Goal: Task Accomplishment & Management: Manage account settings

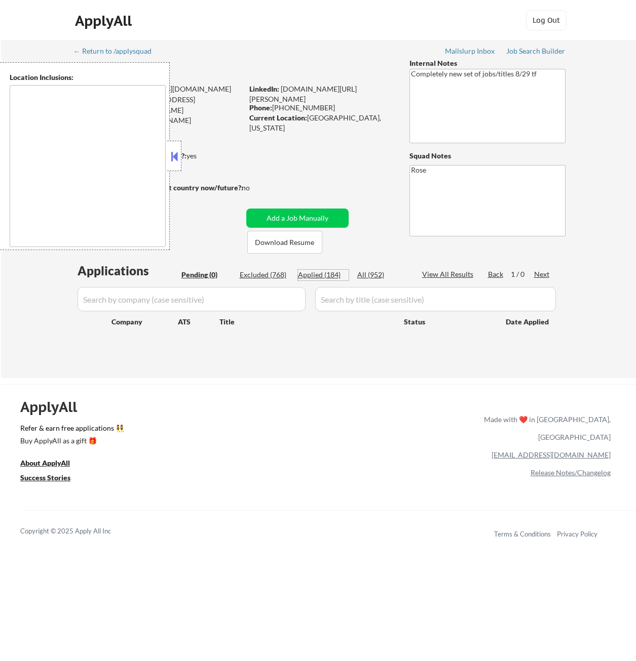
click at [329, 277] on div "Applied (184)" at bounding box center [323, 275] width 51 height 10
click at [333, 275] on div "Applied (184)" at bounding box center [323, 275] width 51 height 10
select select ""applied""
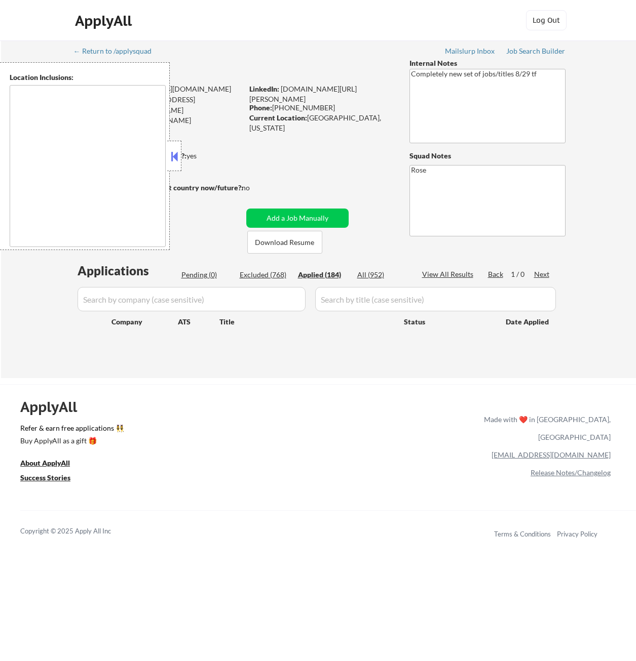
select select ""applied""
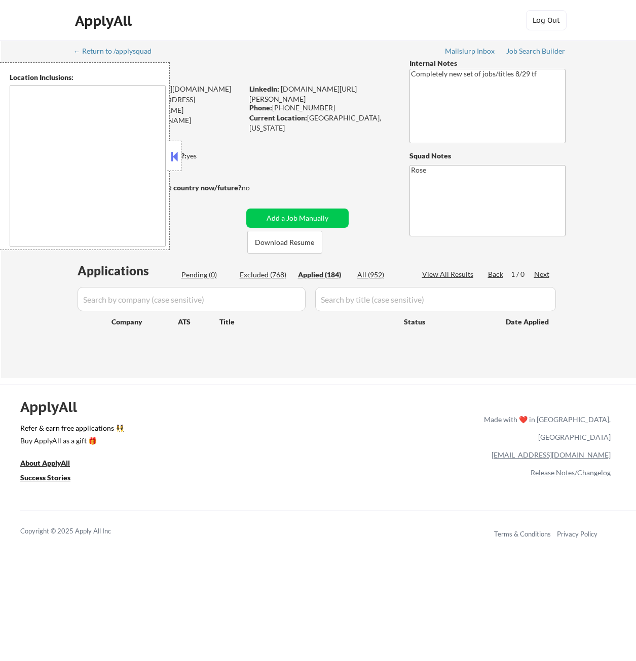
select select ""applied""
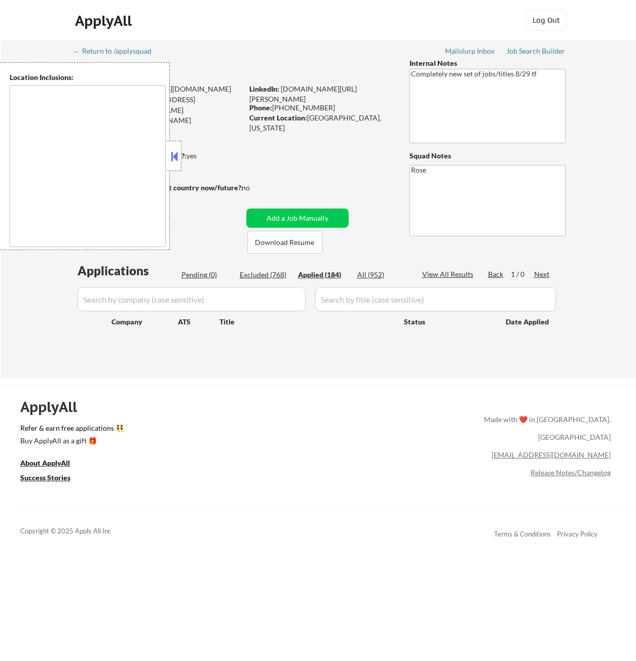
select select ""applied""
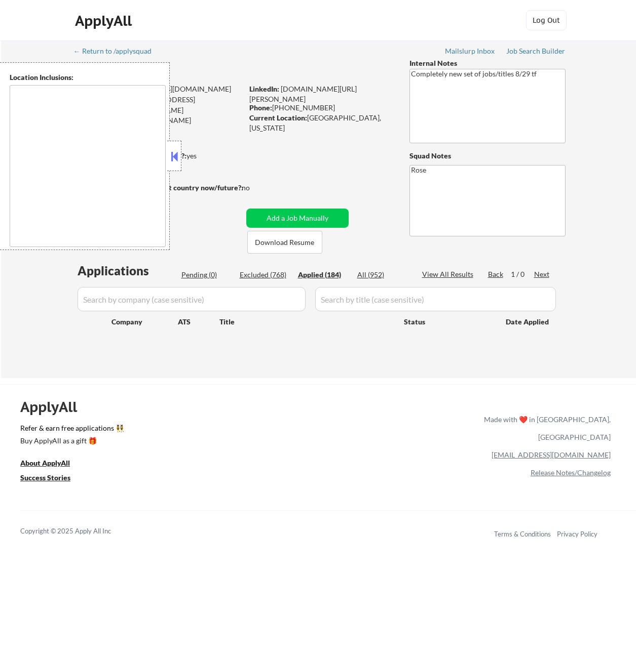
select select ""applied""
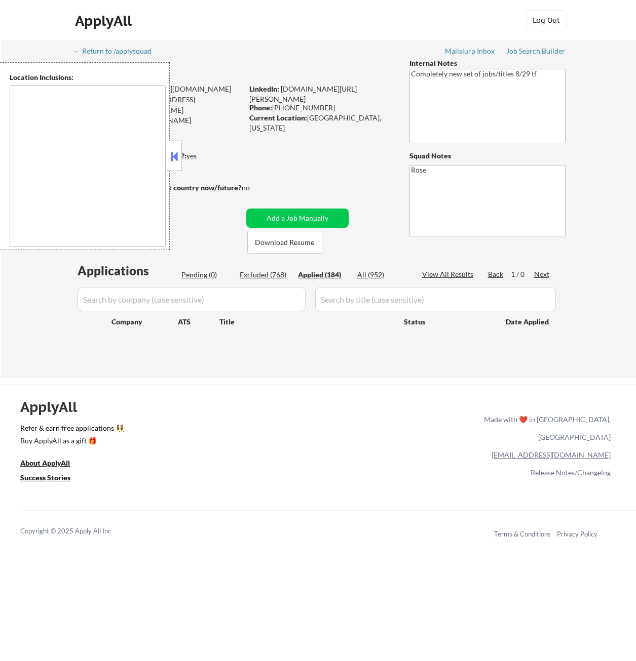
select select ""applied""
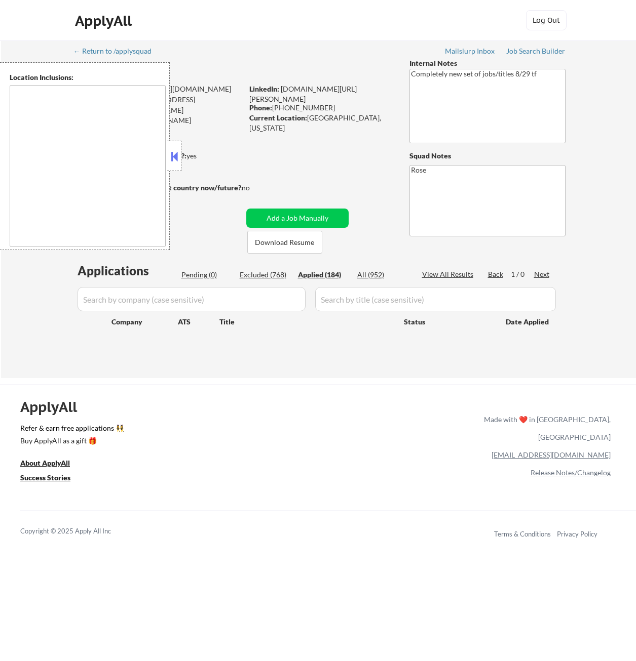
select select ""applied""
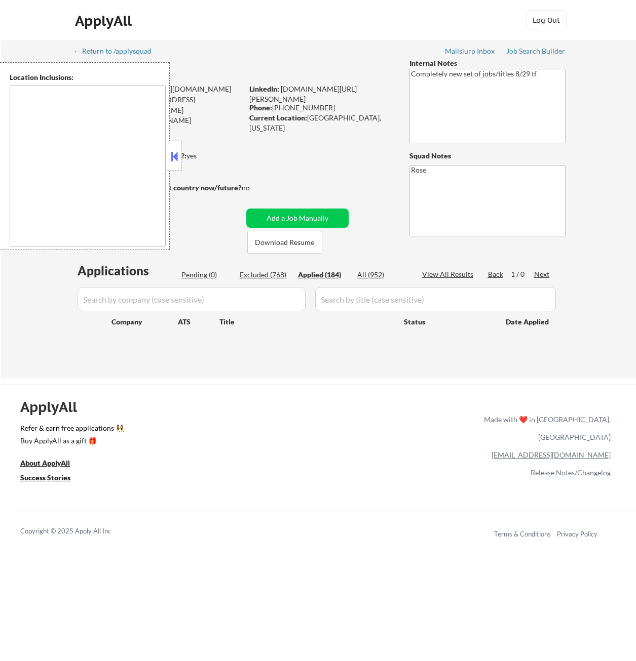
select select ""applied""
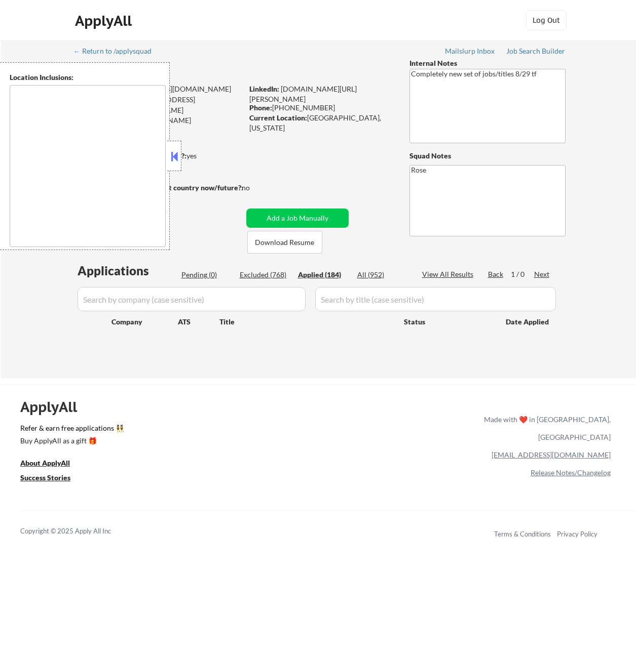
select select ""applied""
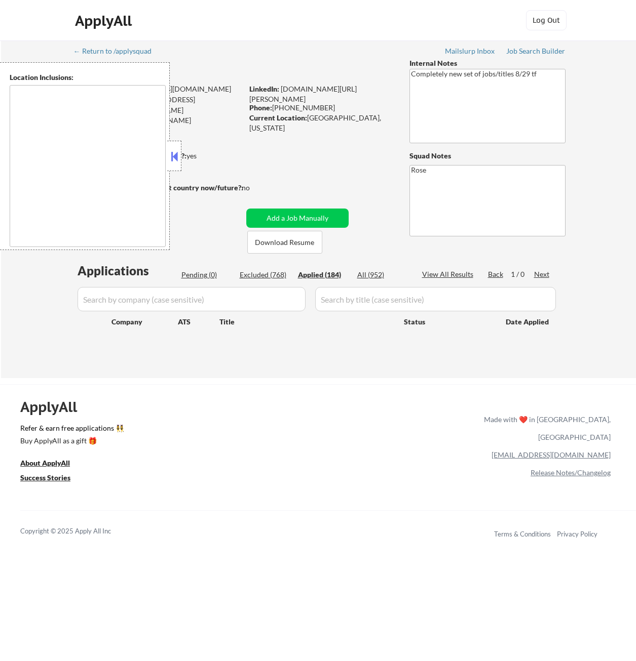
select select ""applied""
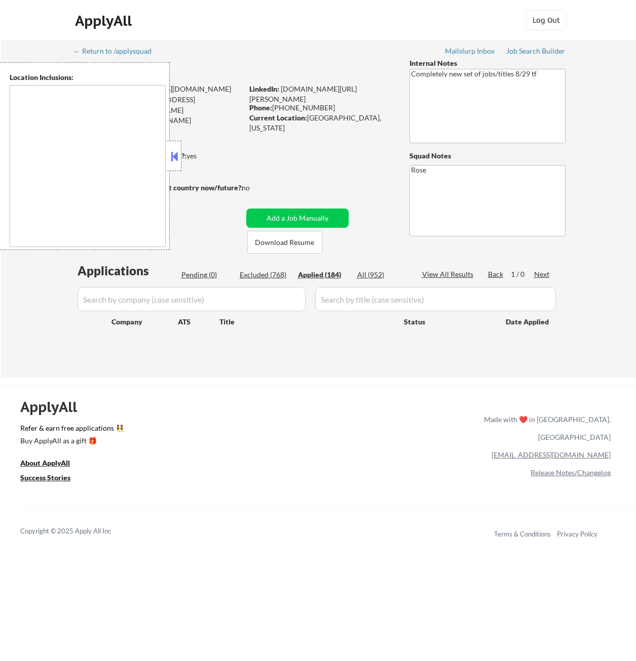
select select ""applied""
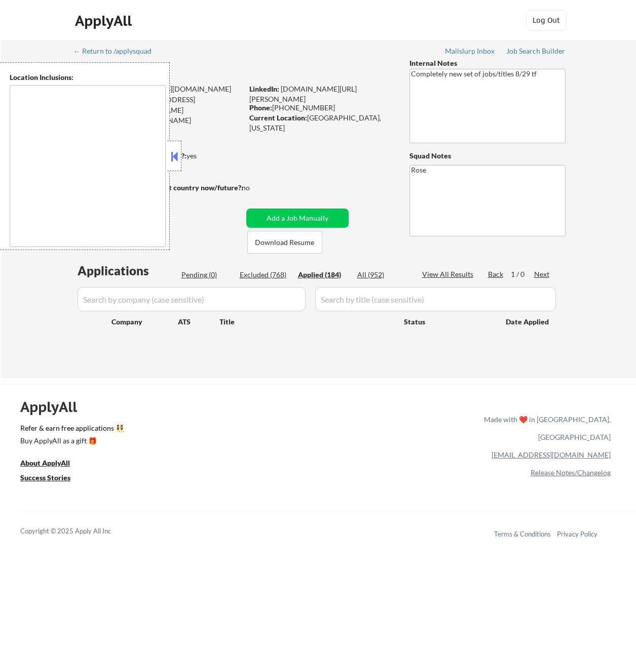
select select ""applied""
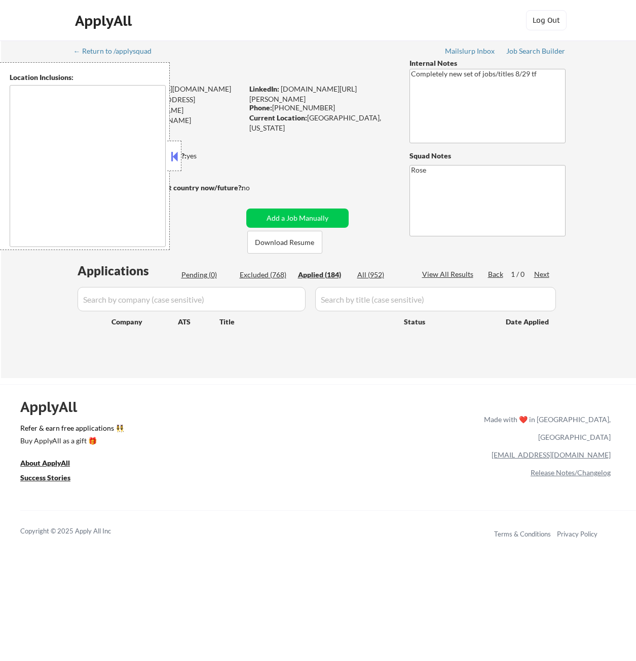
select select ""applied""
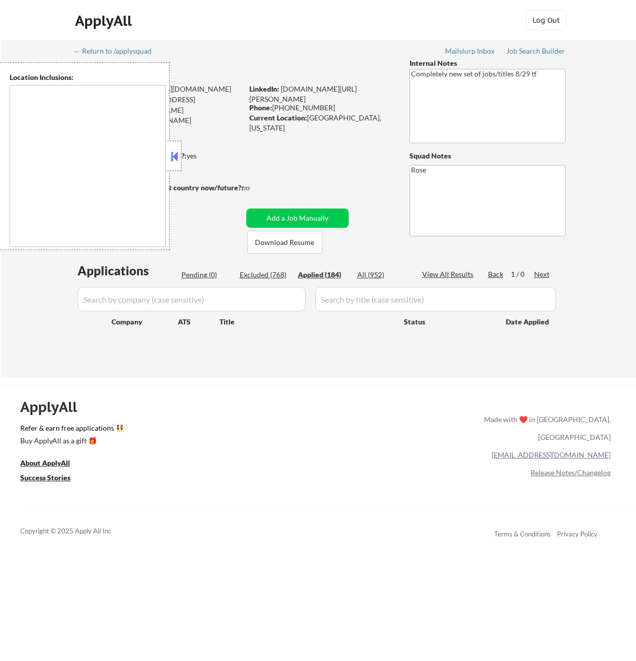
select select ""applied""
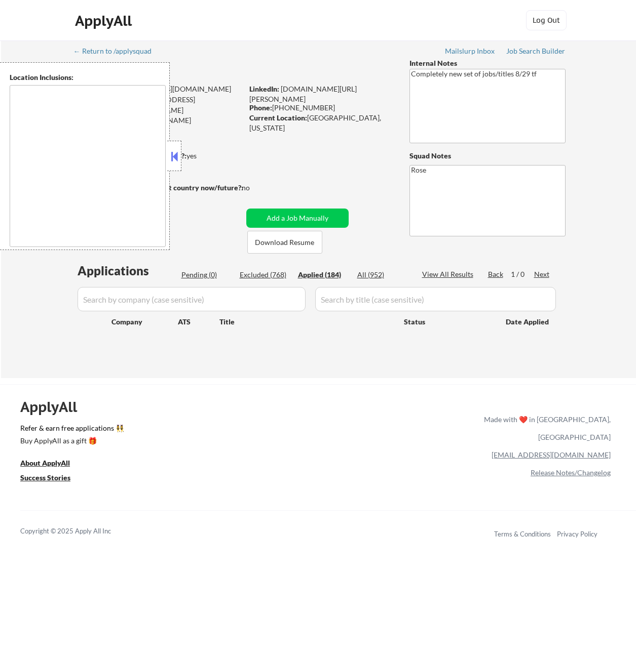
select select ""applied""
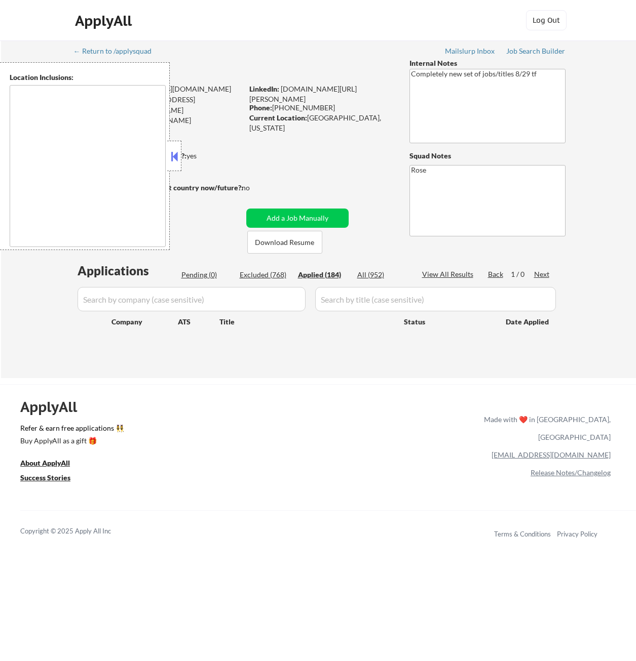
select select ""applied""
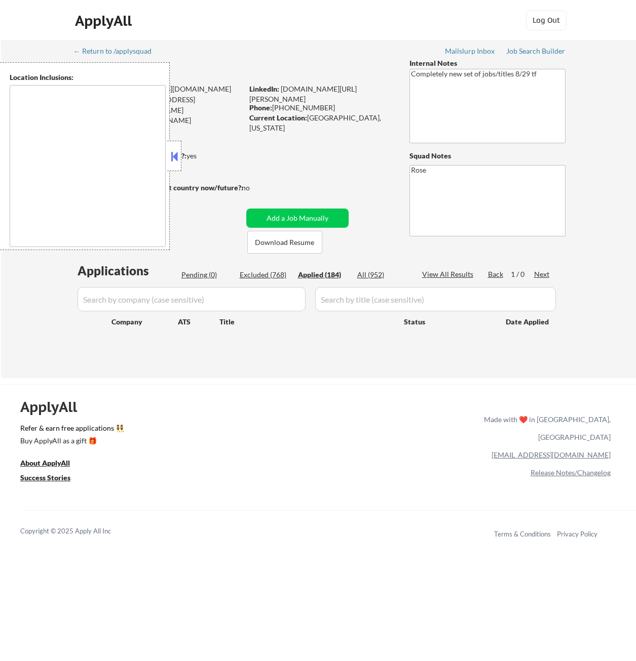
select select ""applied""
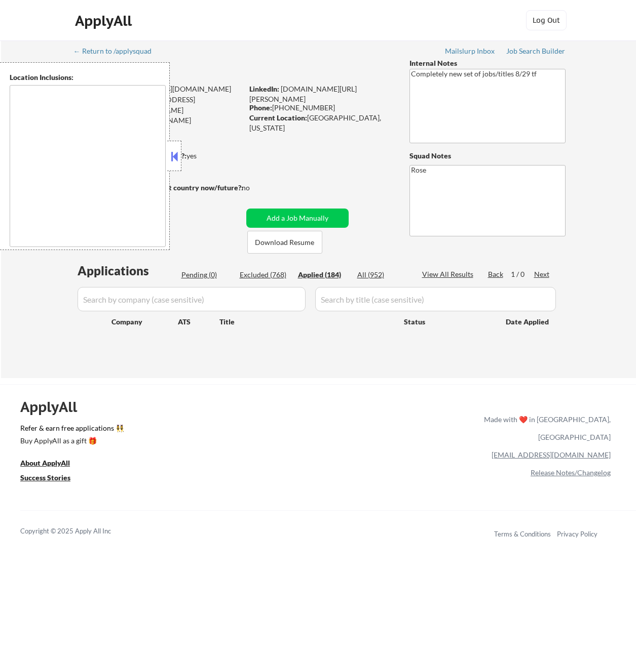
select select ""applied""
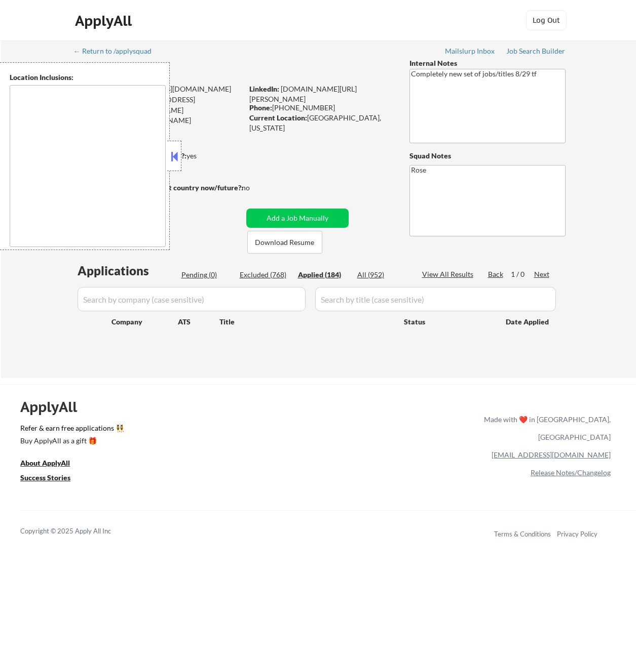
select select ""applied""
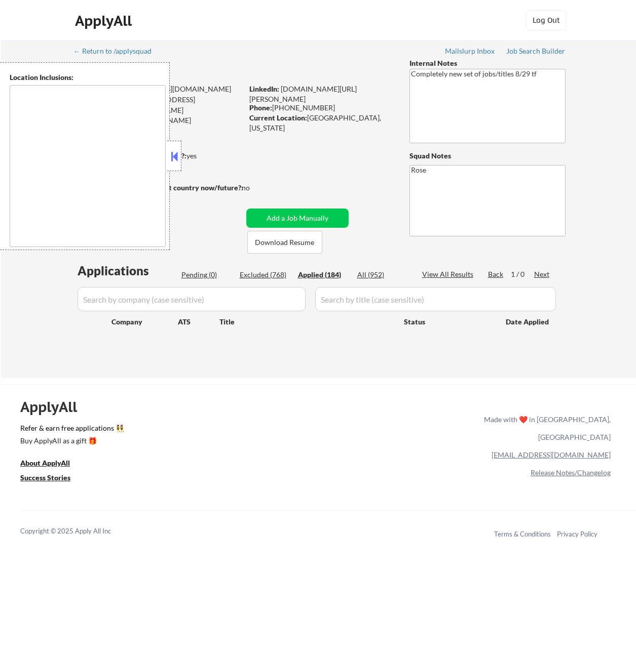
select select ""applied""
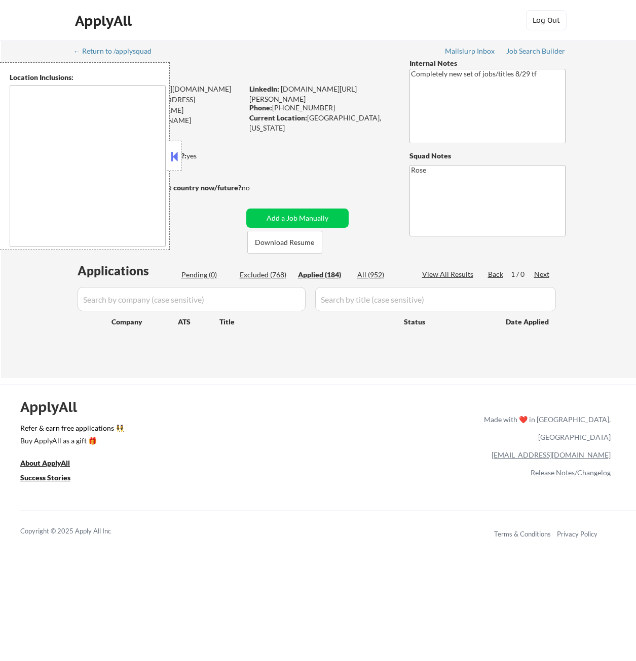
select select ""applied""
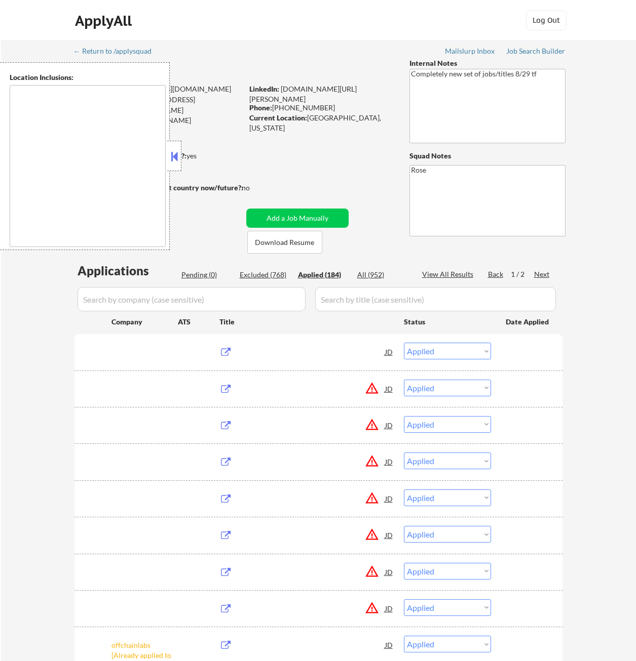
click at [173, 152] on button at bounding box center [174, 156] width 11 height 15
